Goal: Task Accomplishment & Management: Manage account settings

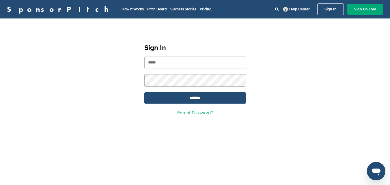
click at [0, 185] on nordpass-portal at bounding box center [0, 185] width 0 height 0
type input "**********"
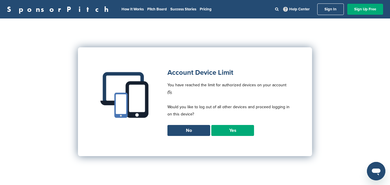
click at [240, 125] on link "Yes" at bounding box center [233, 130] width 43 height 11
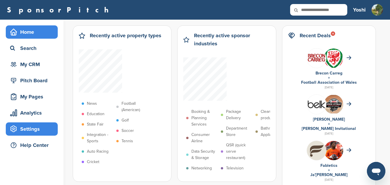
click at [30, 128] on div "Settings" at bounding box center [33, 129] width 49 height 10
